Goal: Find contact information: Find contact information

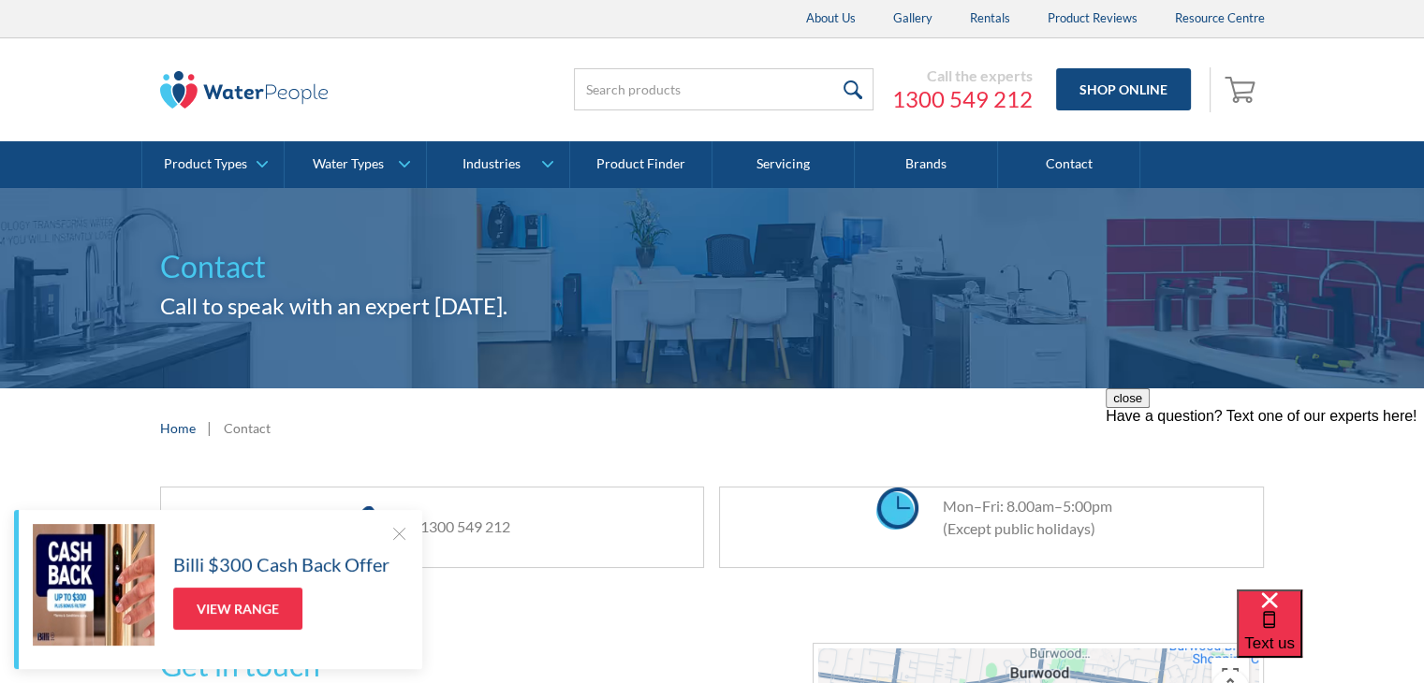
click at [398, 536] on div at bounding box center [398, 533] width 19 height 19
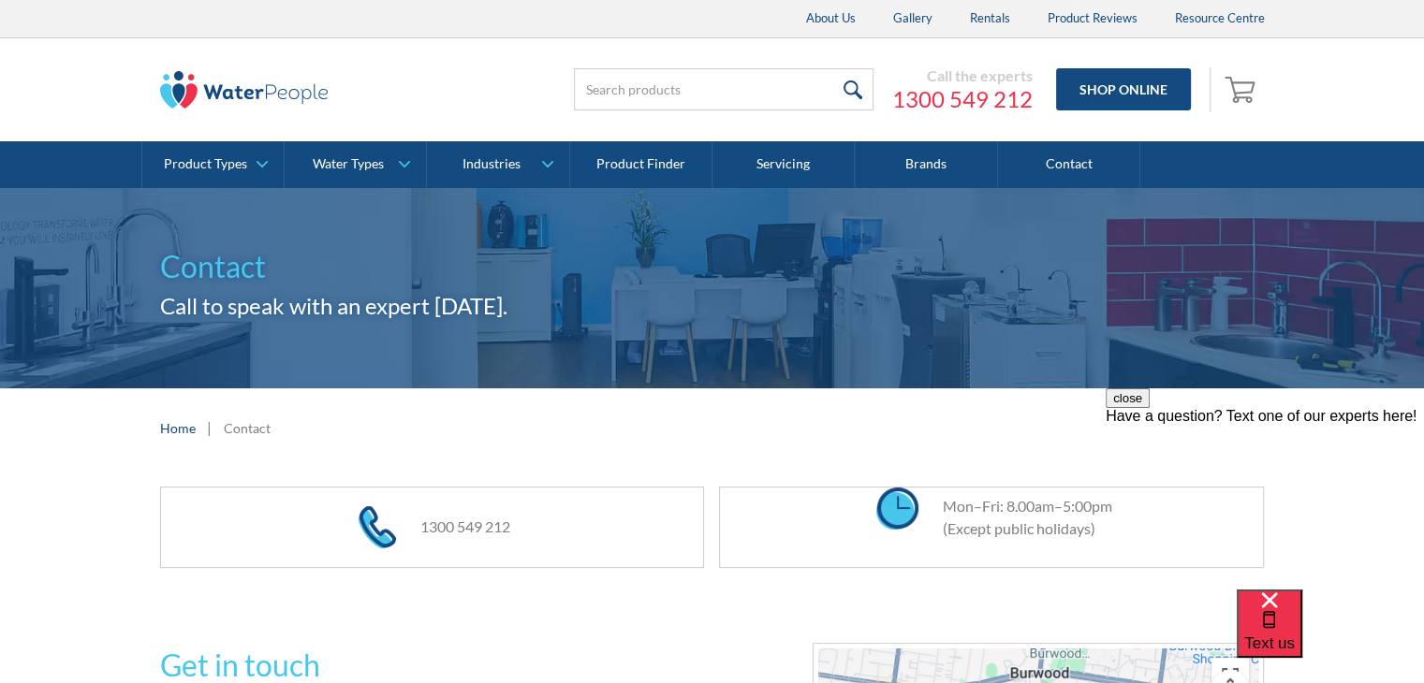
click at [208, 84] on img at bounding box center [244, 89] width 168 height 37
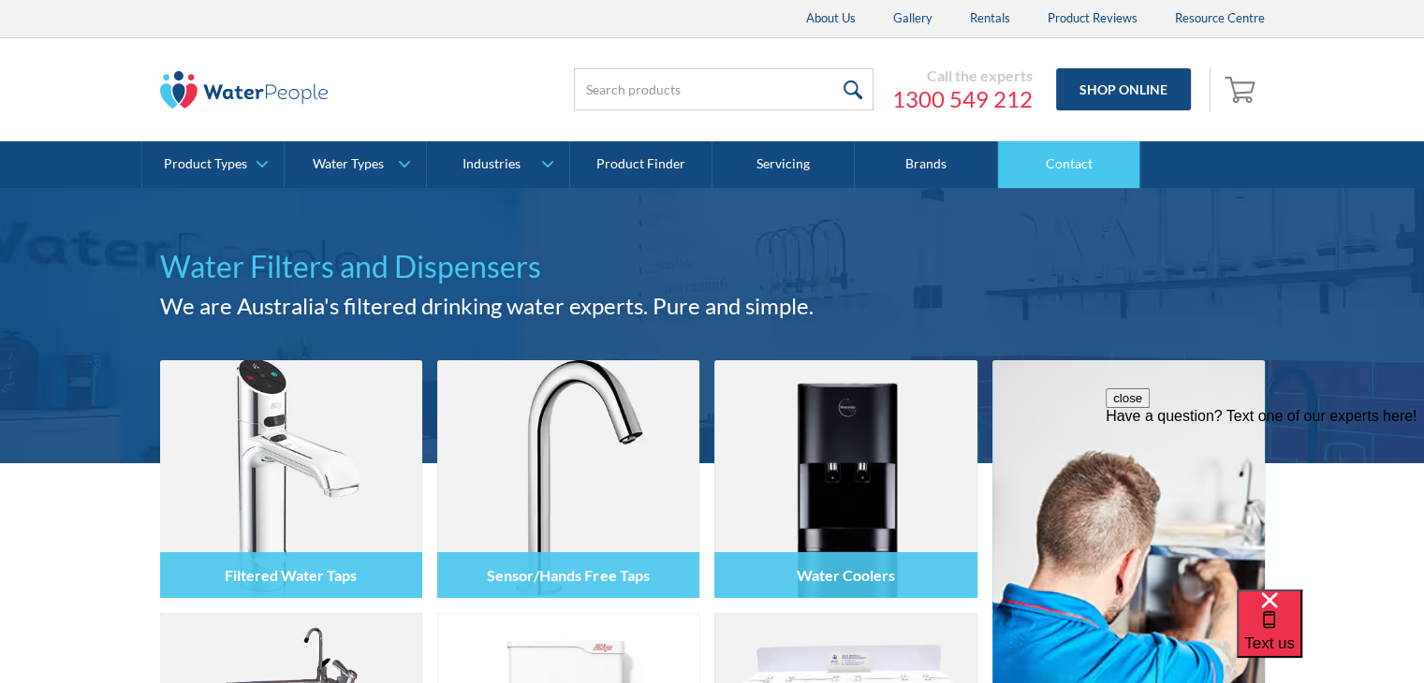
click at [1086, 158] on link "Contact" at bounding box center [1069, 164] width 142 height 47
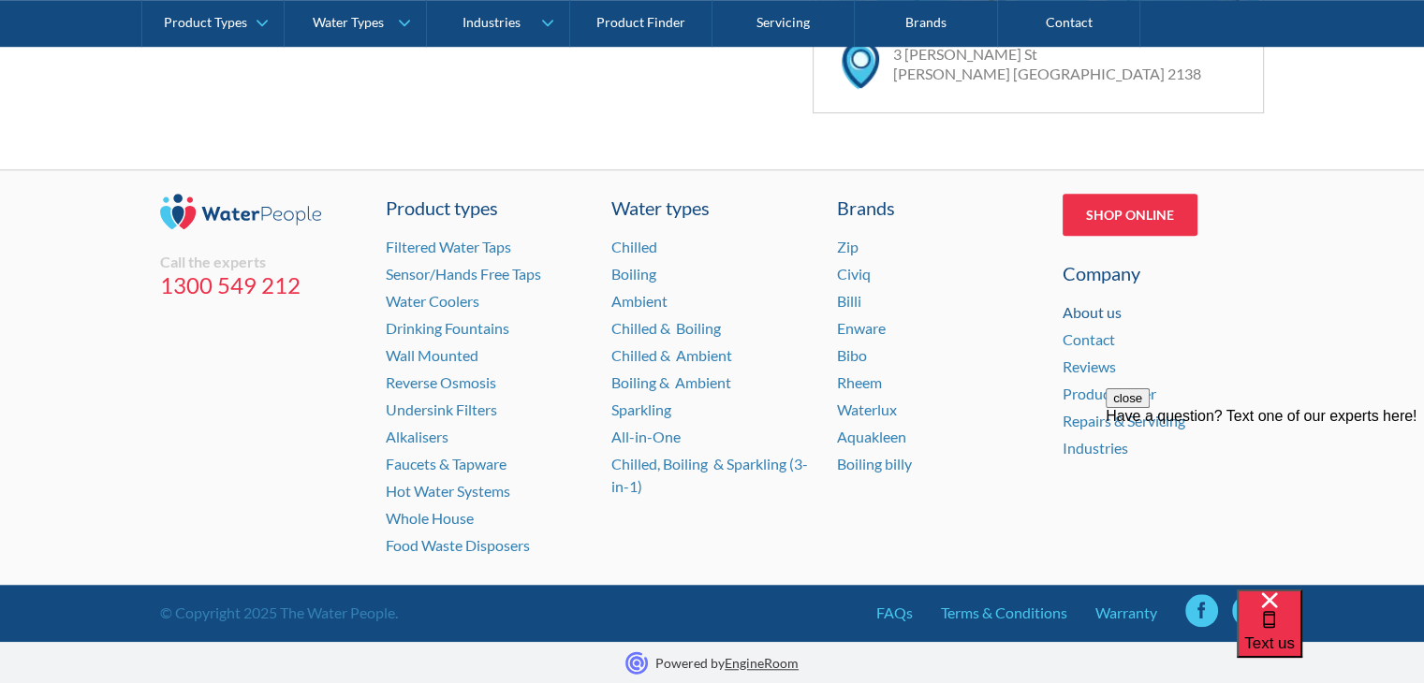
click at [1082, 310] on link "About us" at bounding box center [1091, 312] width 59 height 18
